Goal: Check status: Check status

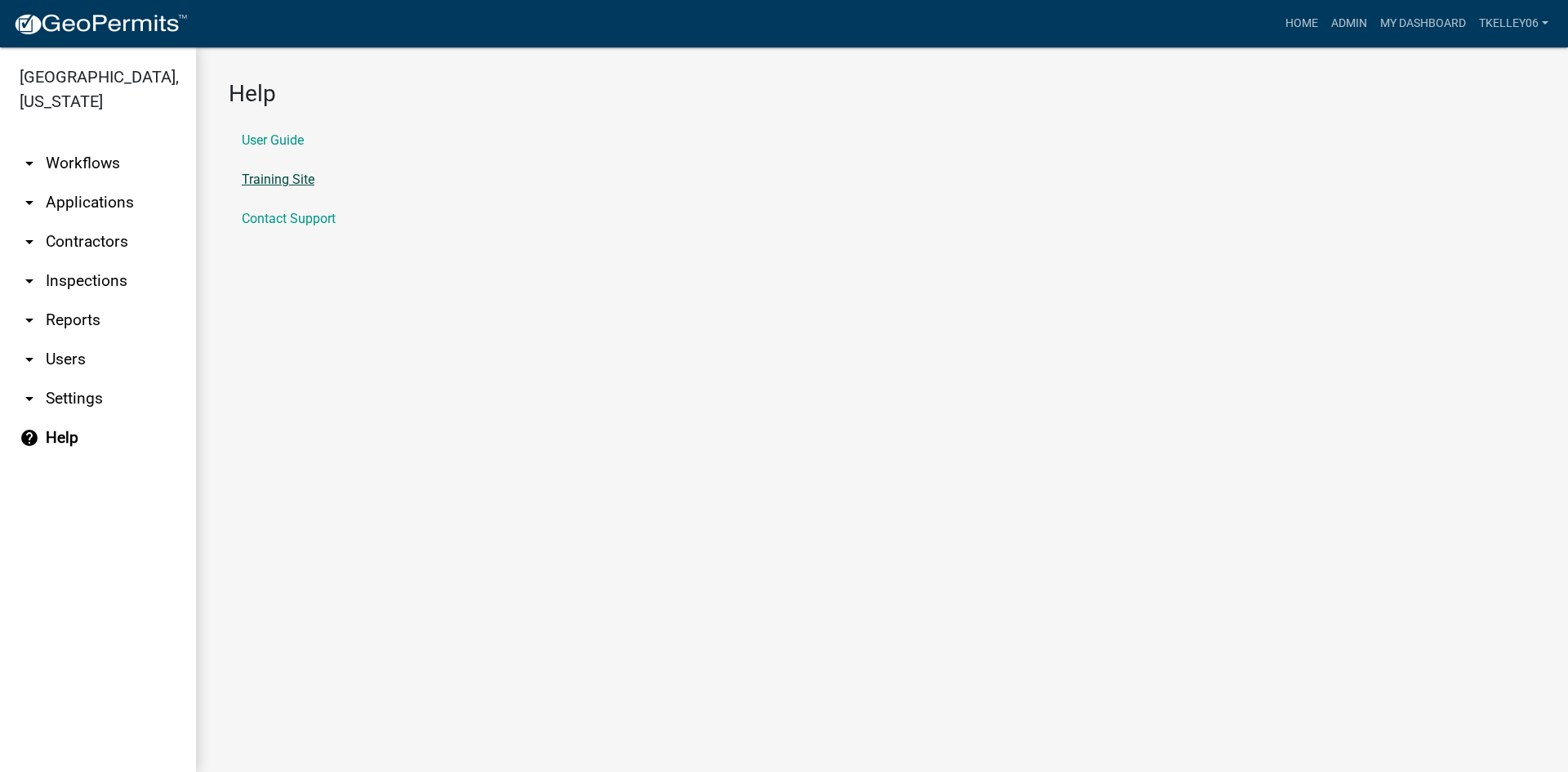
click at [288, 179] on link "Training Site" at bounding box center [278, 179] width 73 height 13
click at [81, 183] on link "arrow_drop_down Applications" at bounding box center [98, 202] width 196 height 39
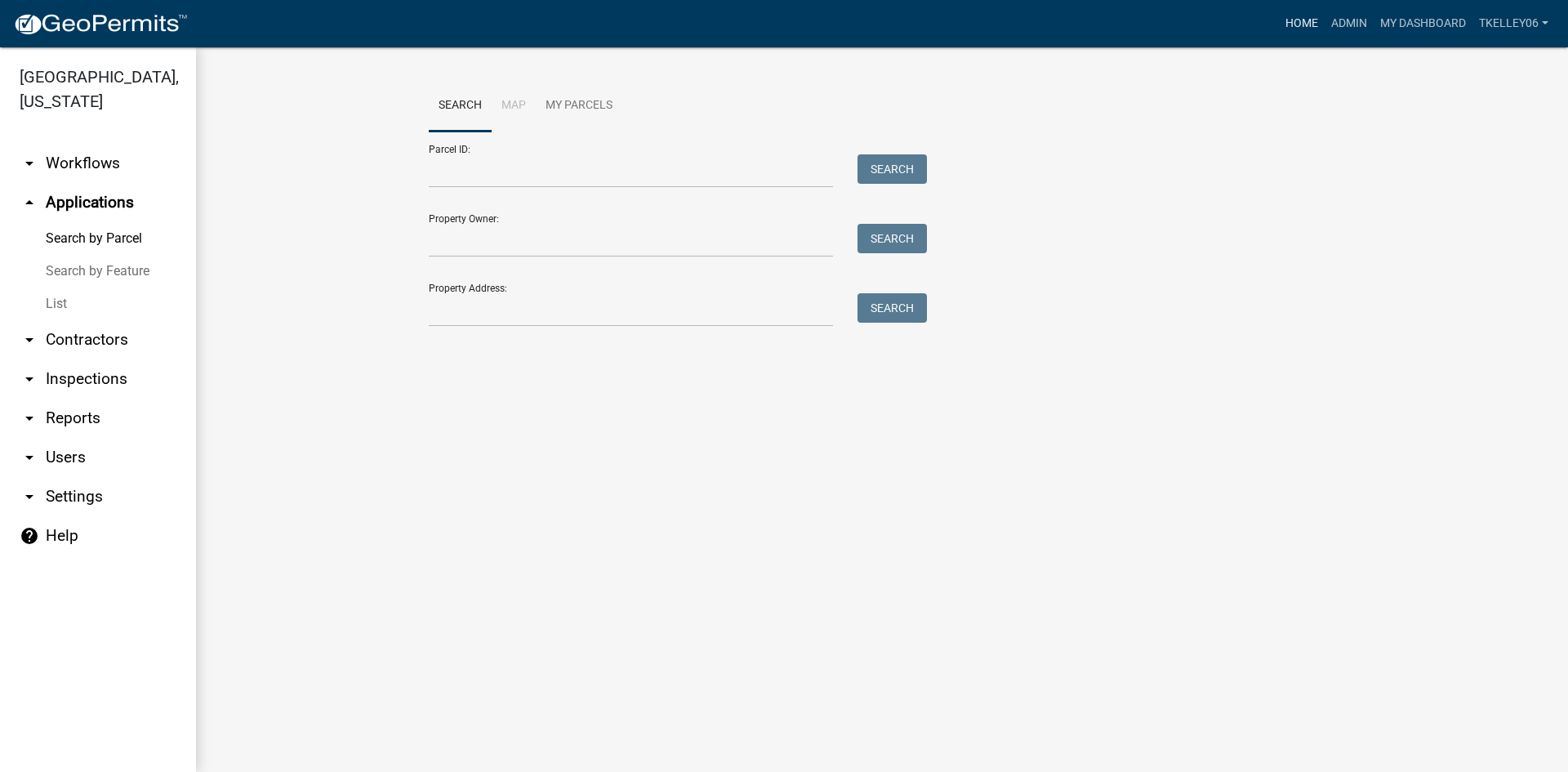
click at [1303, 23] on link "Home" at bounding box center [1301, 23] width 46 height 31
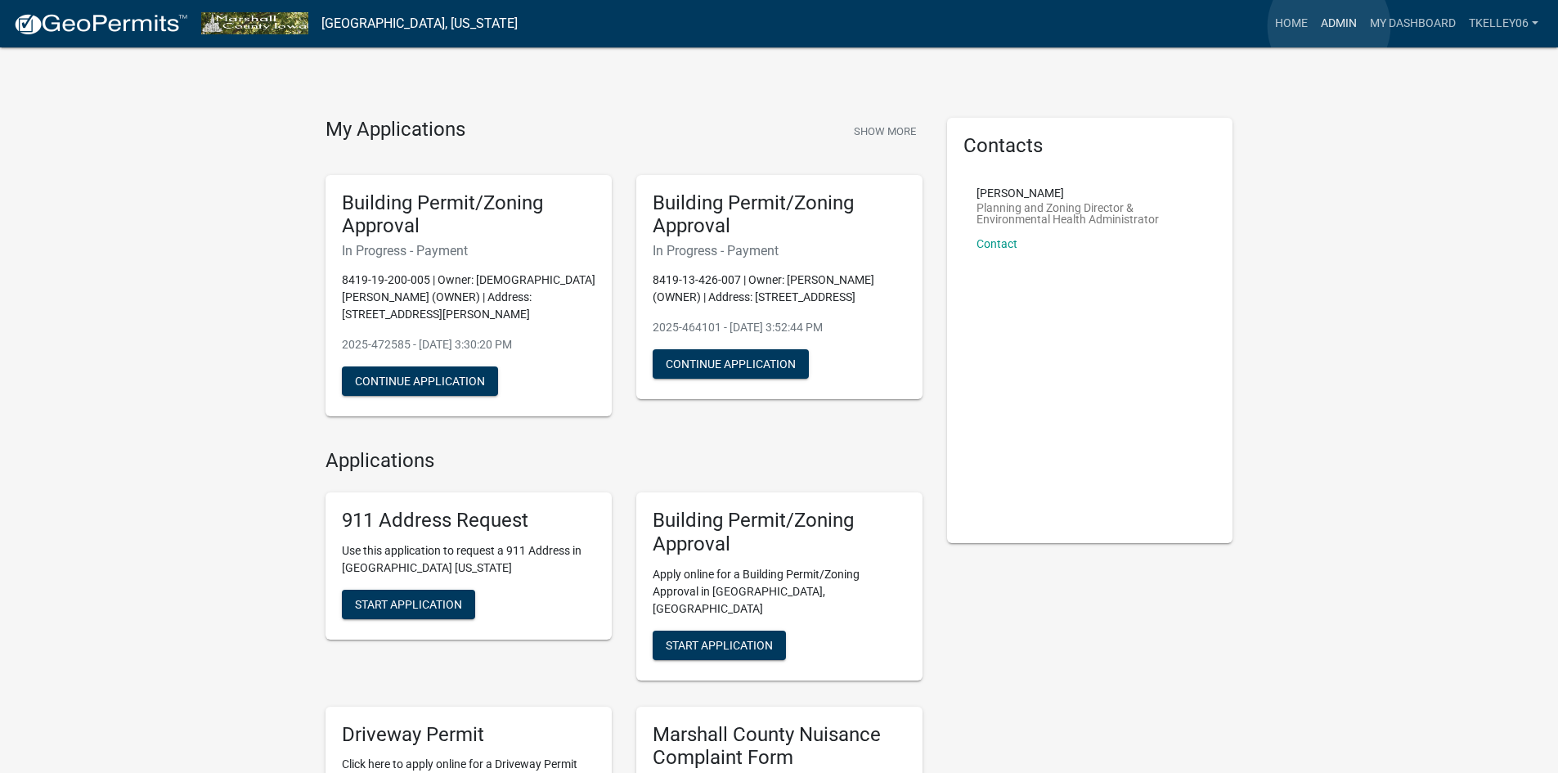
click at [1329, 26] on link "Admin" at bounding box center [1338, 23] width 49 height 31
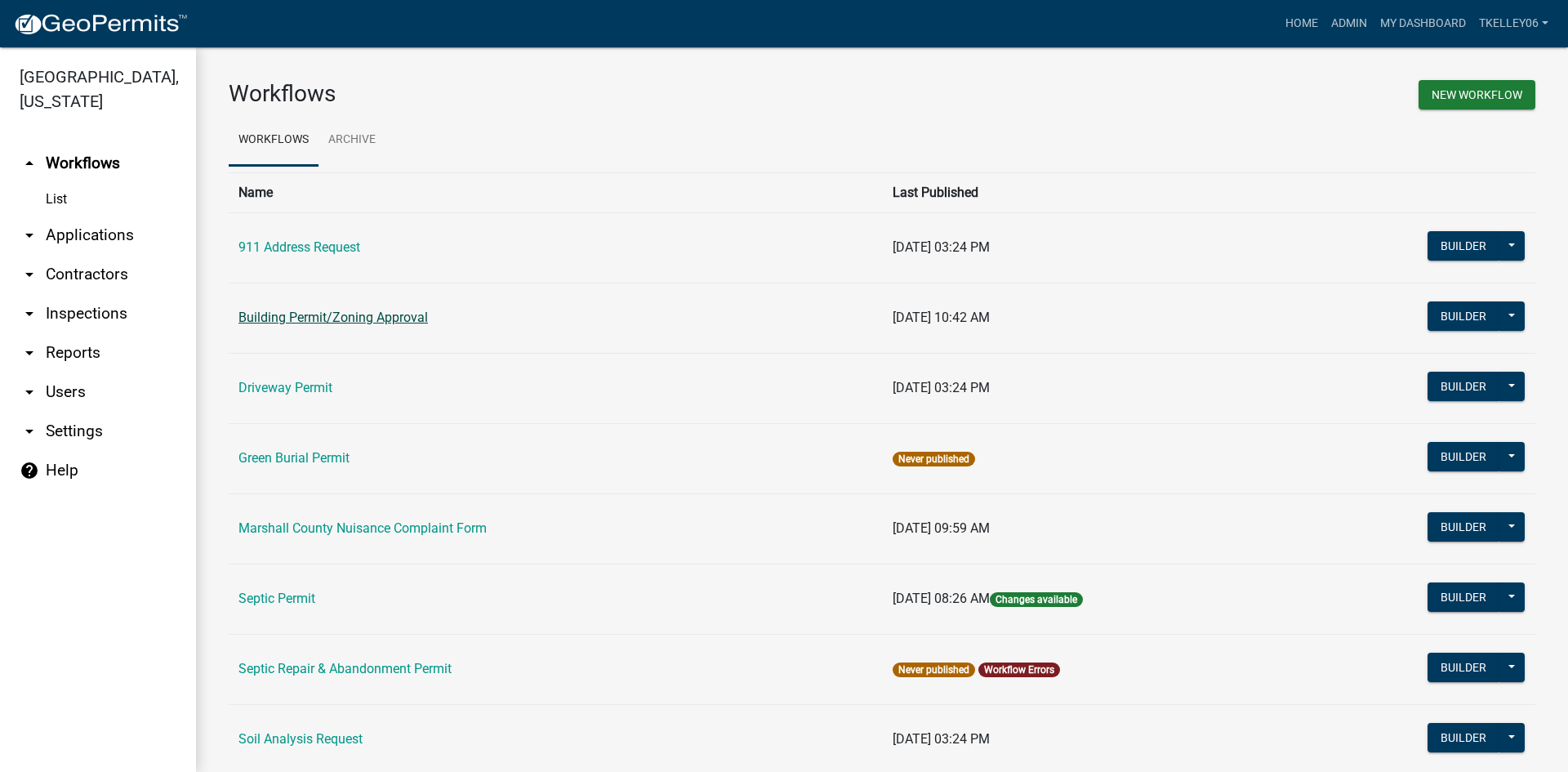
click at [305, 315] on link "Building Permit/Zoning Approval" at bounding box center [334, 318] width 190 height 16
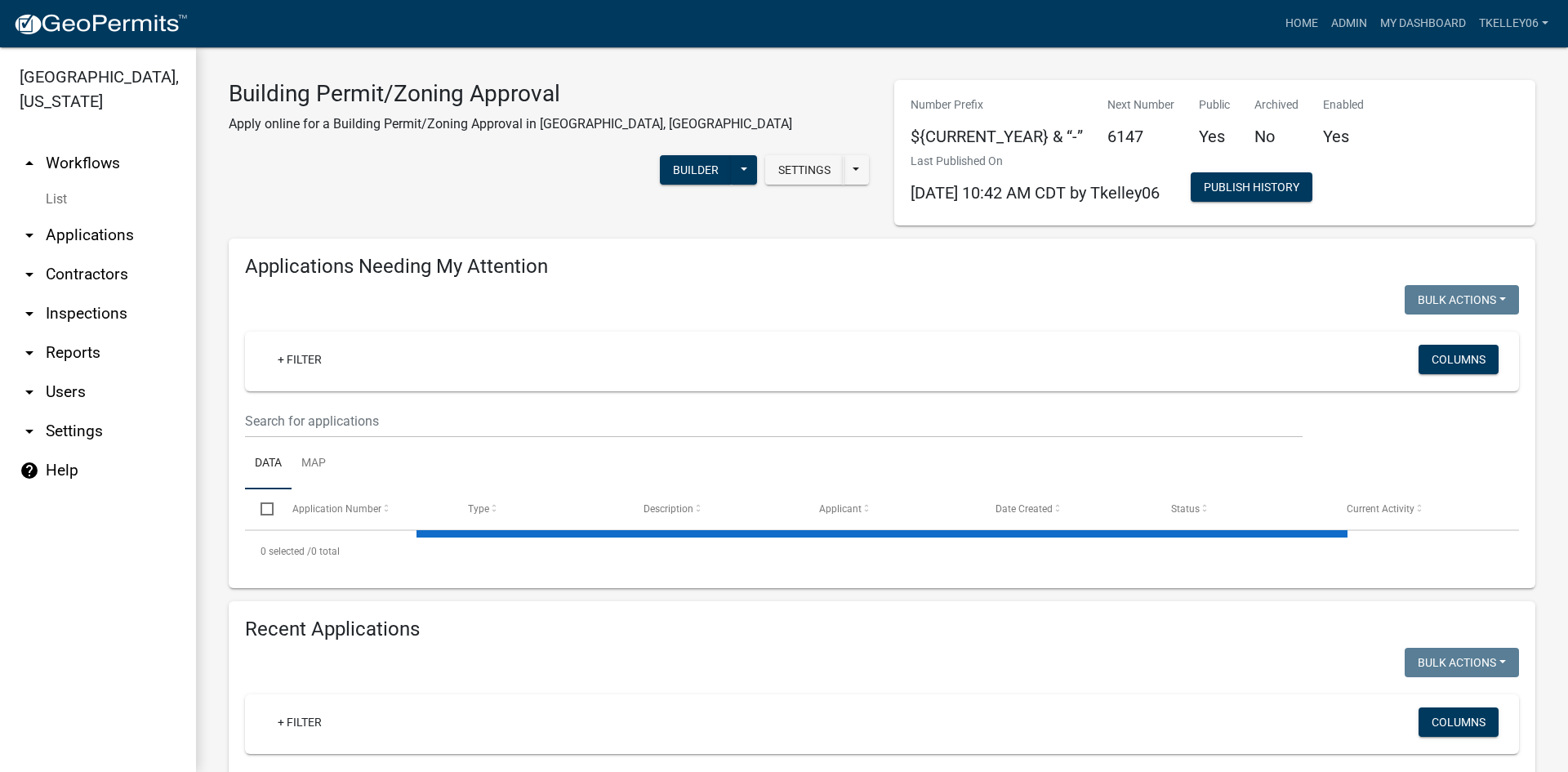
select select "3: 100"
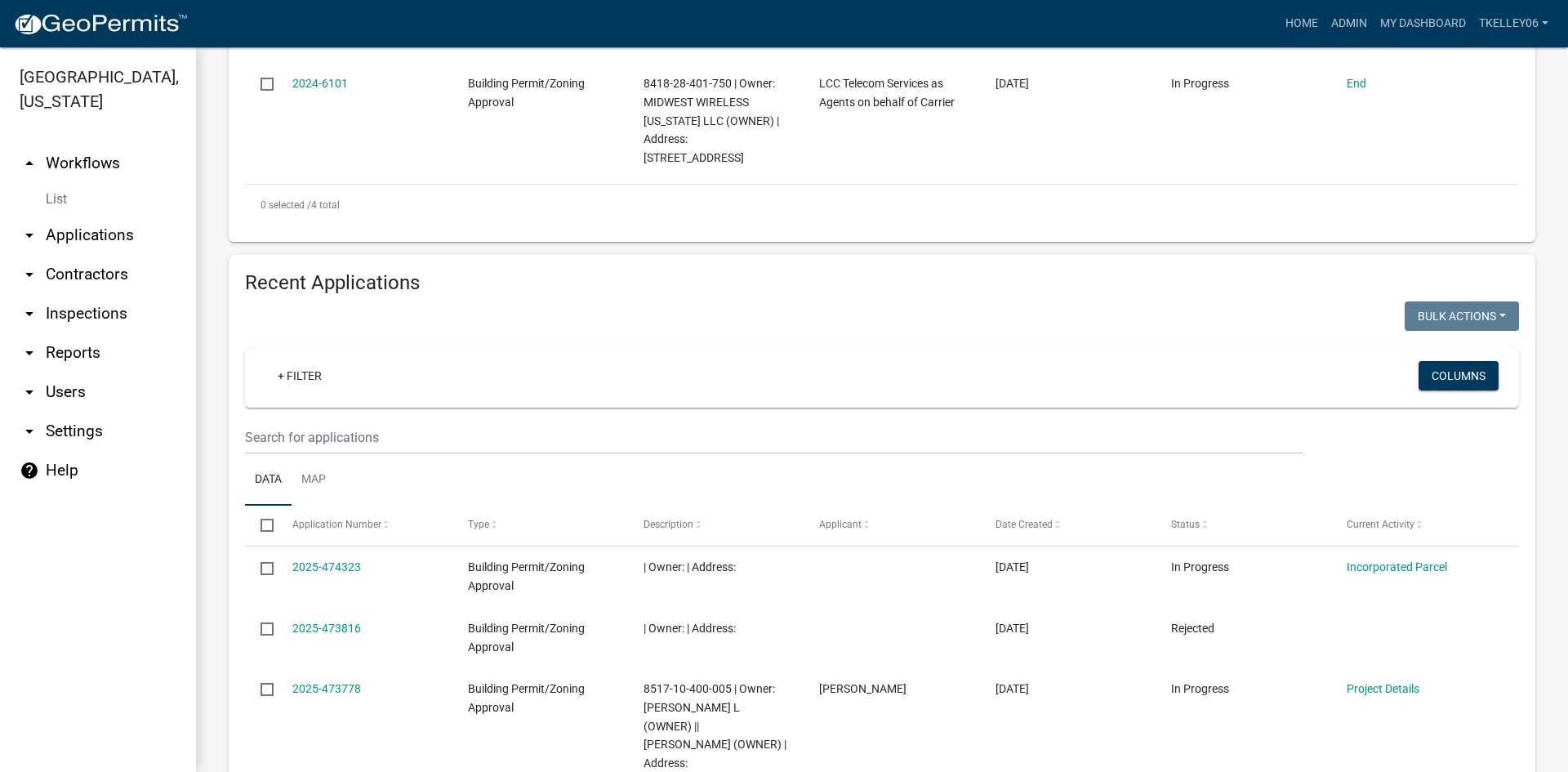
scroll to position [898, 0]
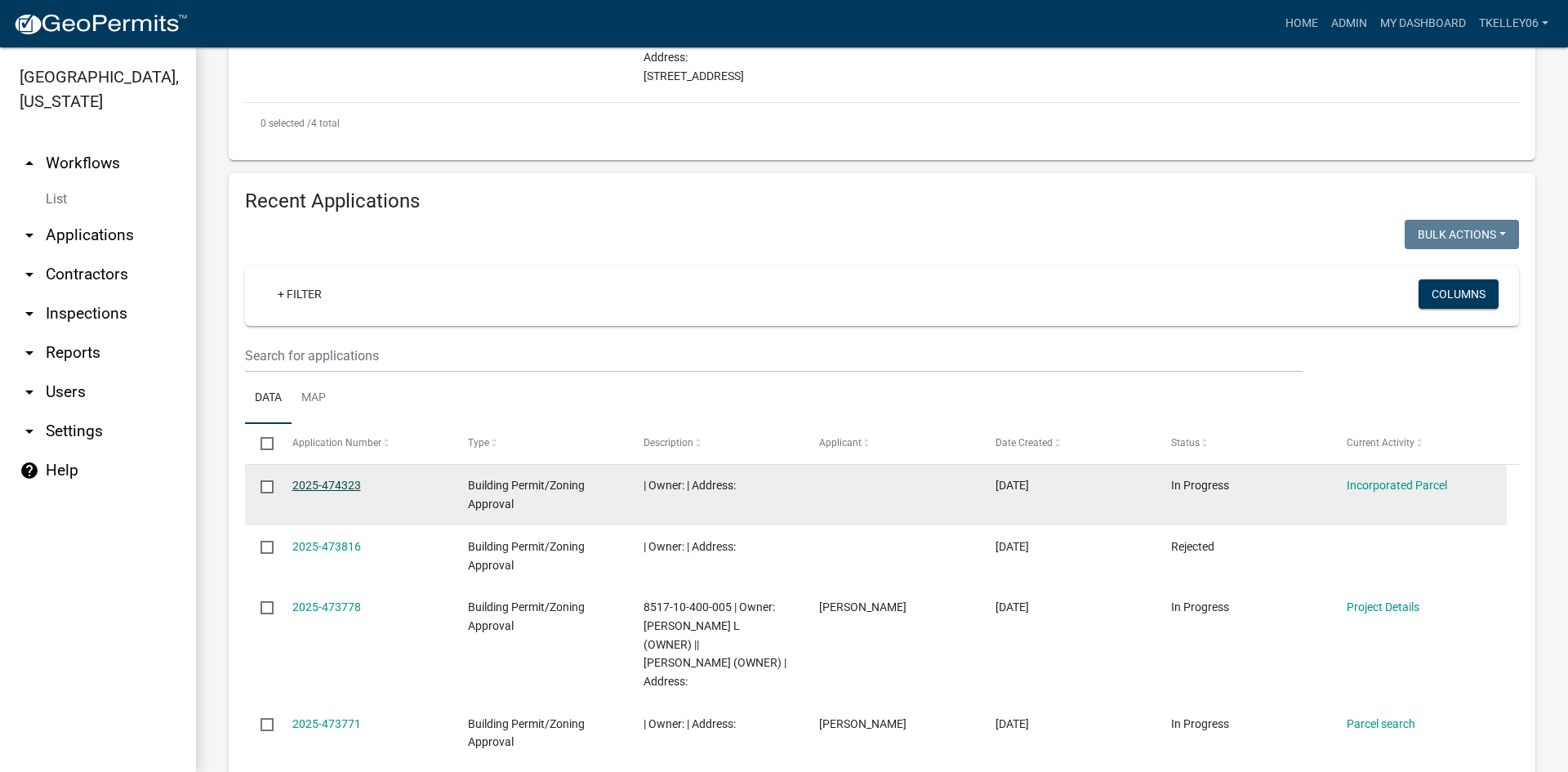
click at [325, 478] on link "2025-474323" at bounding box center [327, 484] width 69 height 13
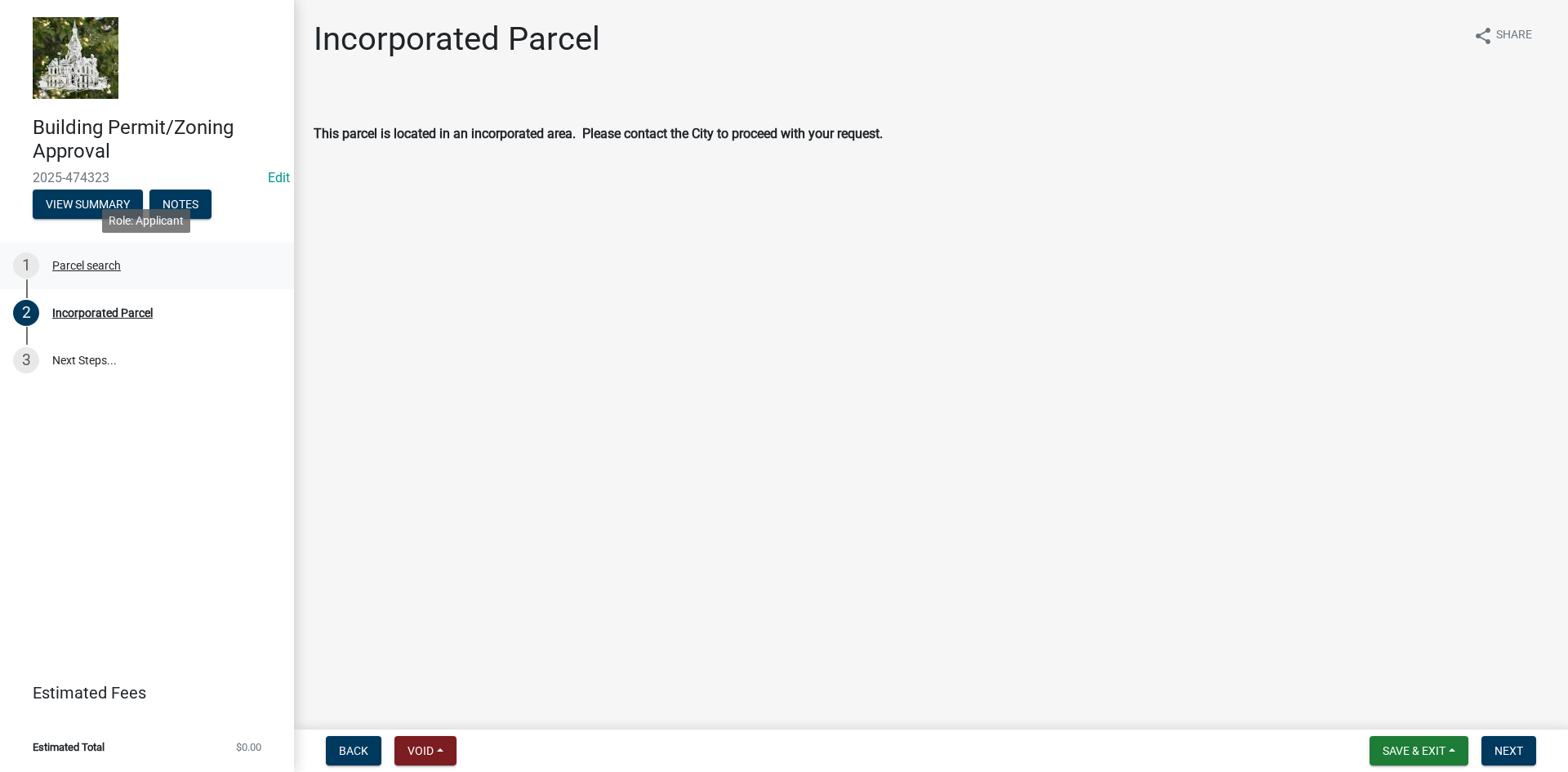
click at [85, 253] on div "1 Parcel search" at bounding box center [140, 266] width 255 height 26
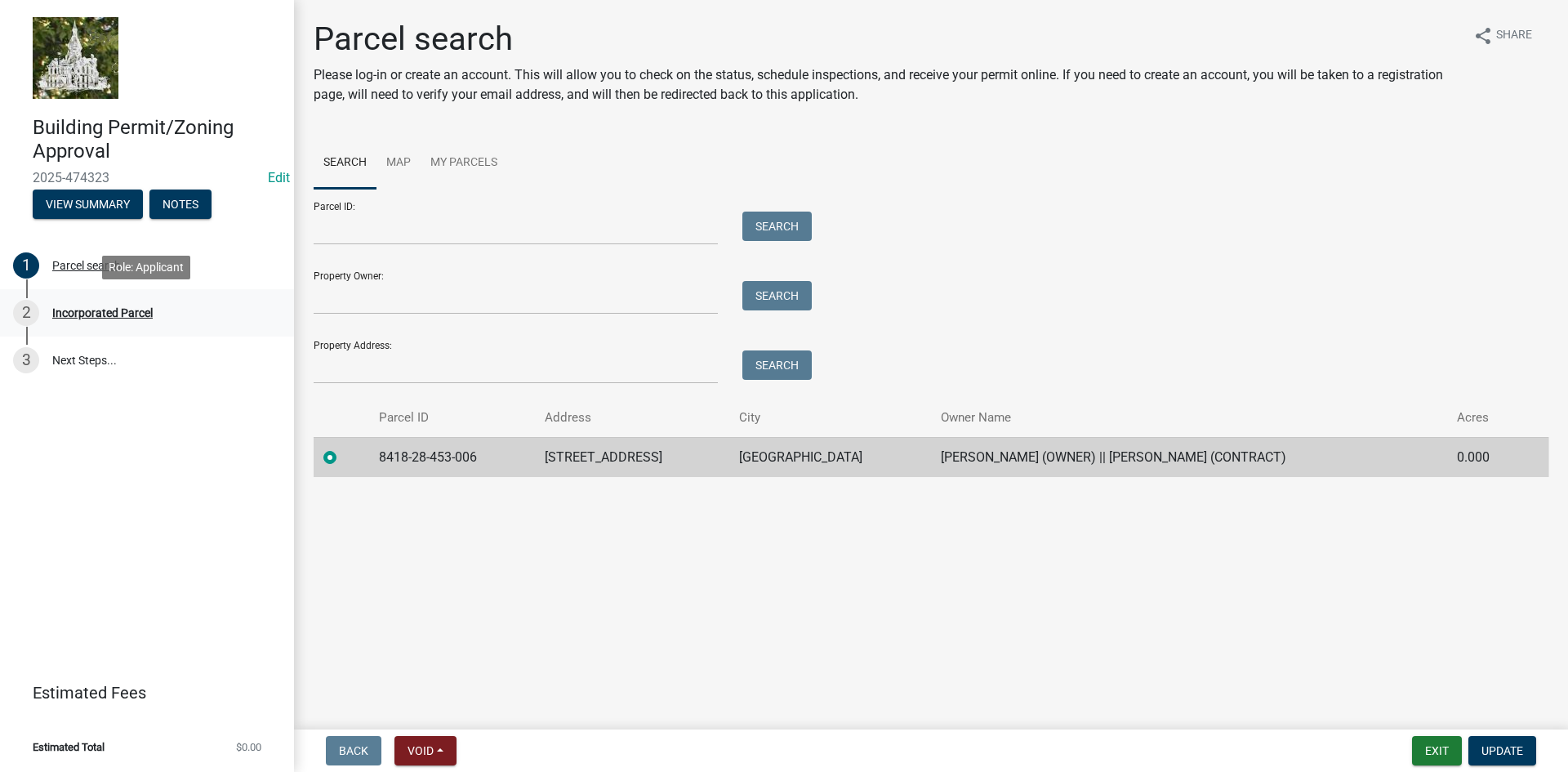
click at [108, 312] on div "Incorporated Parcel" at bounding box center [102, 312] width 101 height 11
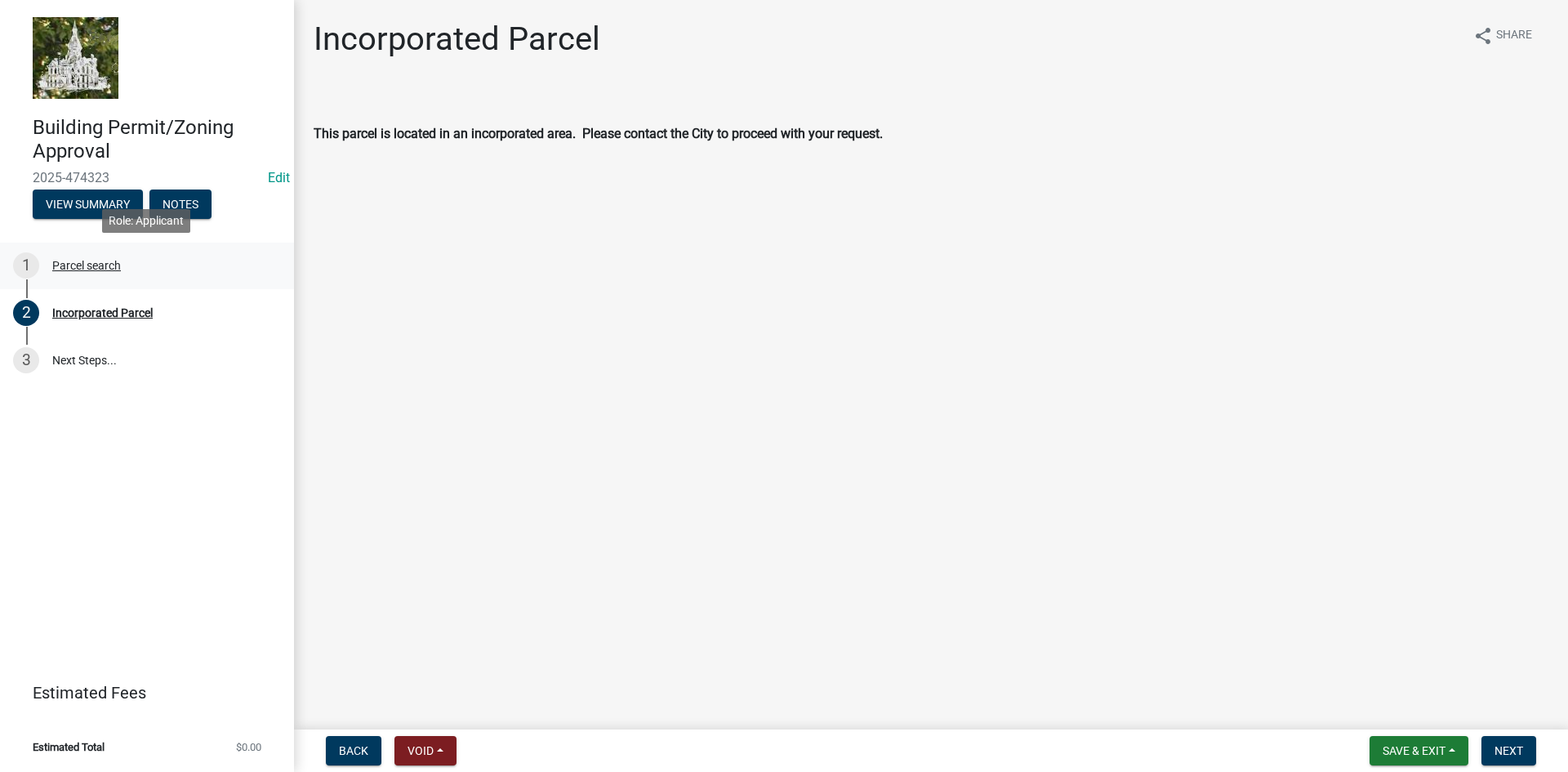
click at [103, 260] on div "Parcel search" at bounding box center [86, 265] width 69 height 11
